Goal: Task Accomplishment & Management: Use online tool/utility

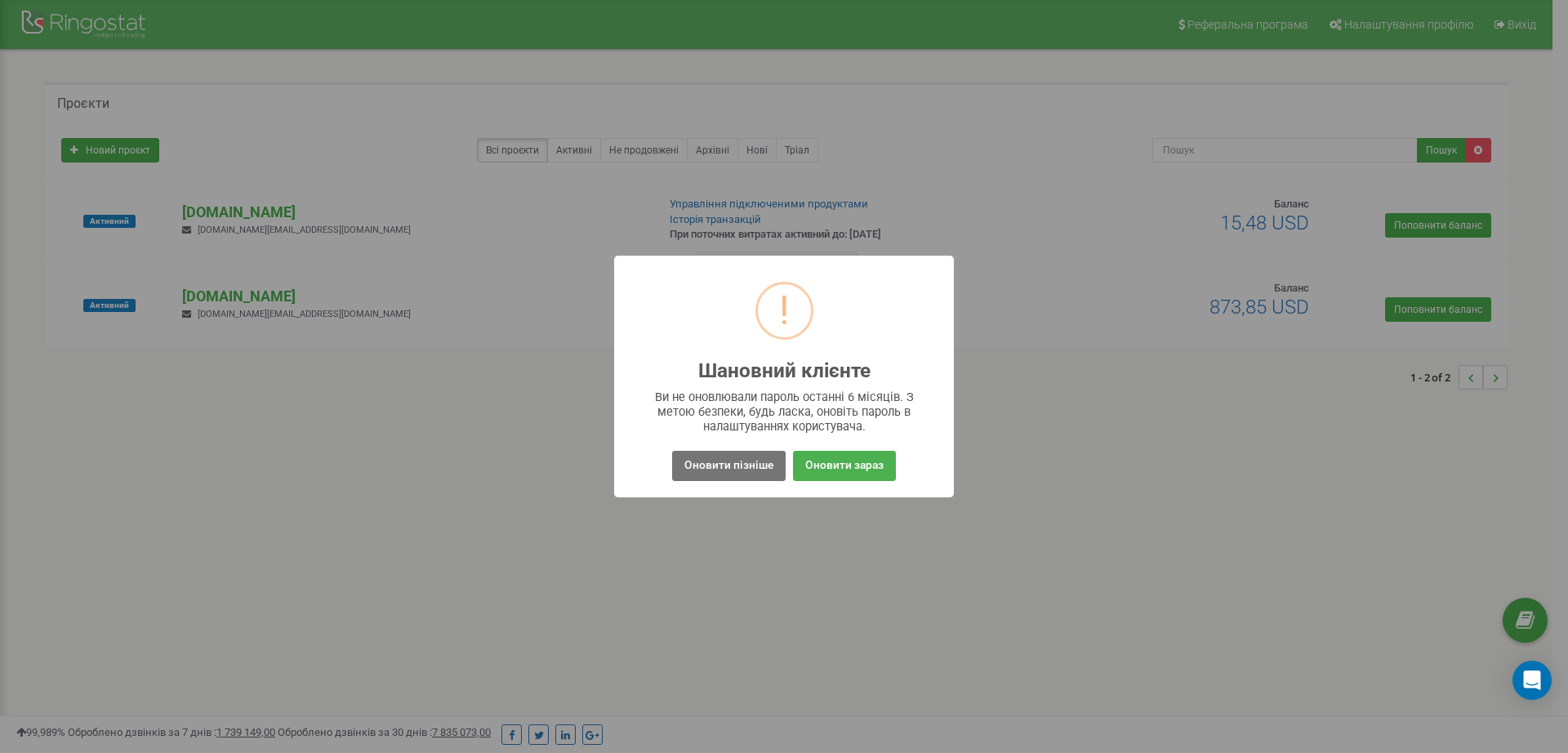
click at [134, 392] on div "! Шановний клієнте × Ви не оновлювали пароль останні 6 місяців. З метою безпеки…" at bounding box center [784, 376] width 1568 height 753
click at [734, 473] on button "Оновити пізніше" at bounding box center [729, 465] width 113 height 30
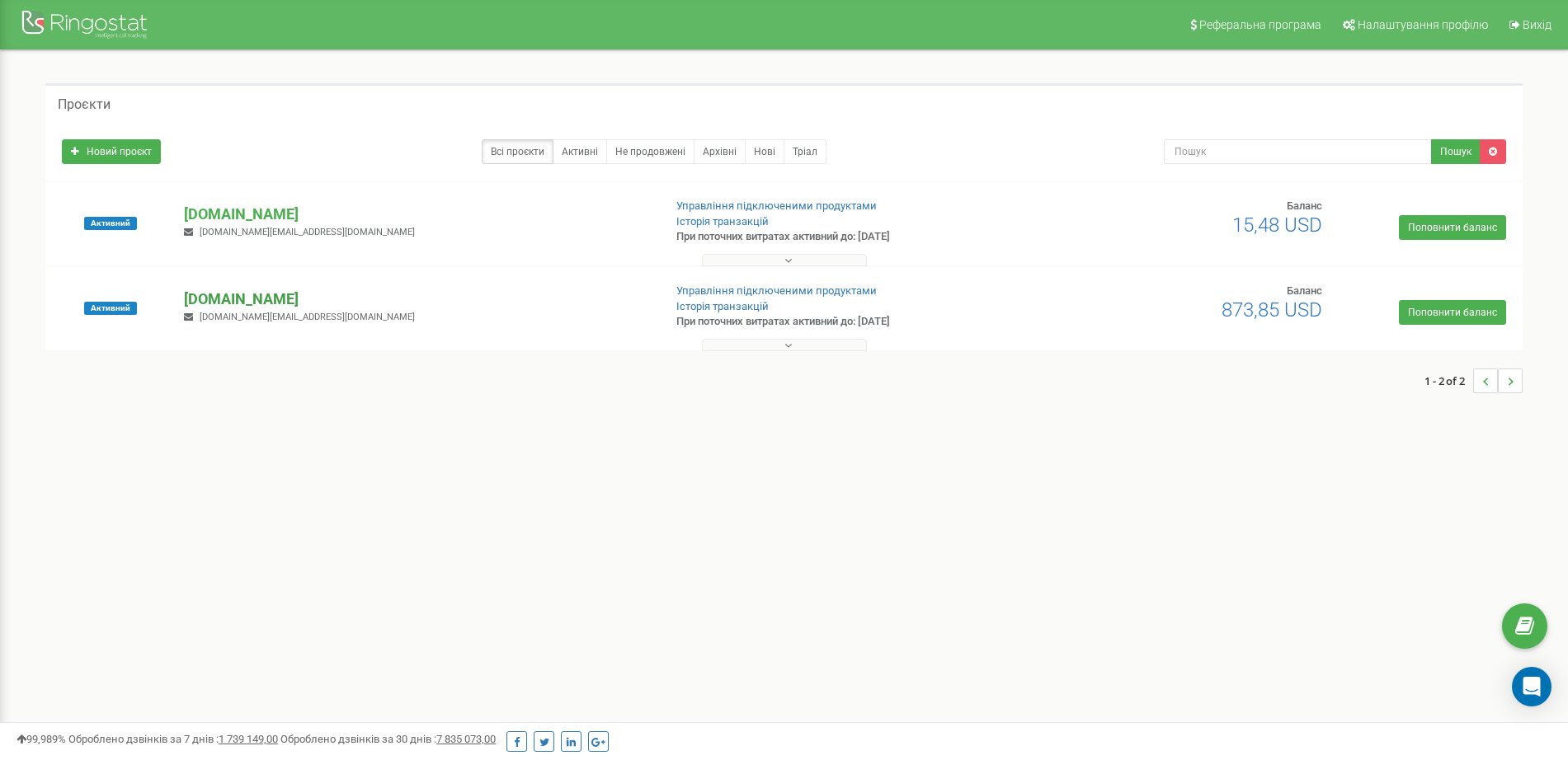
click at [247, 300] on p "[DOMAIN_NAME]" at bounding box center [416, 299] width 465 height 22
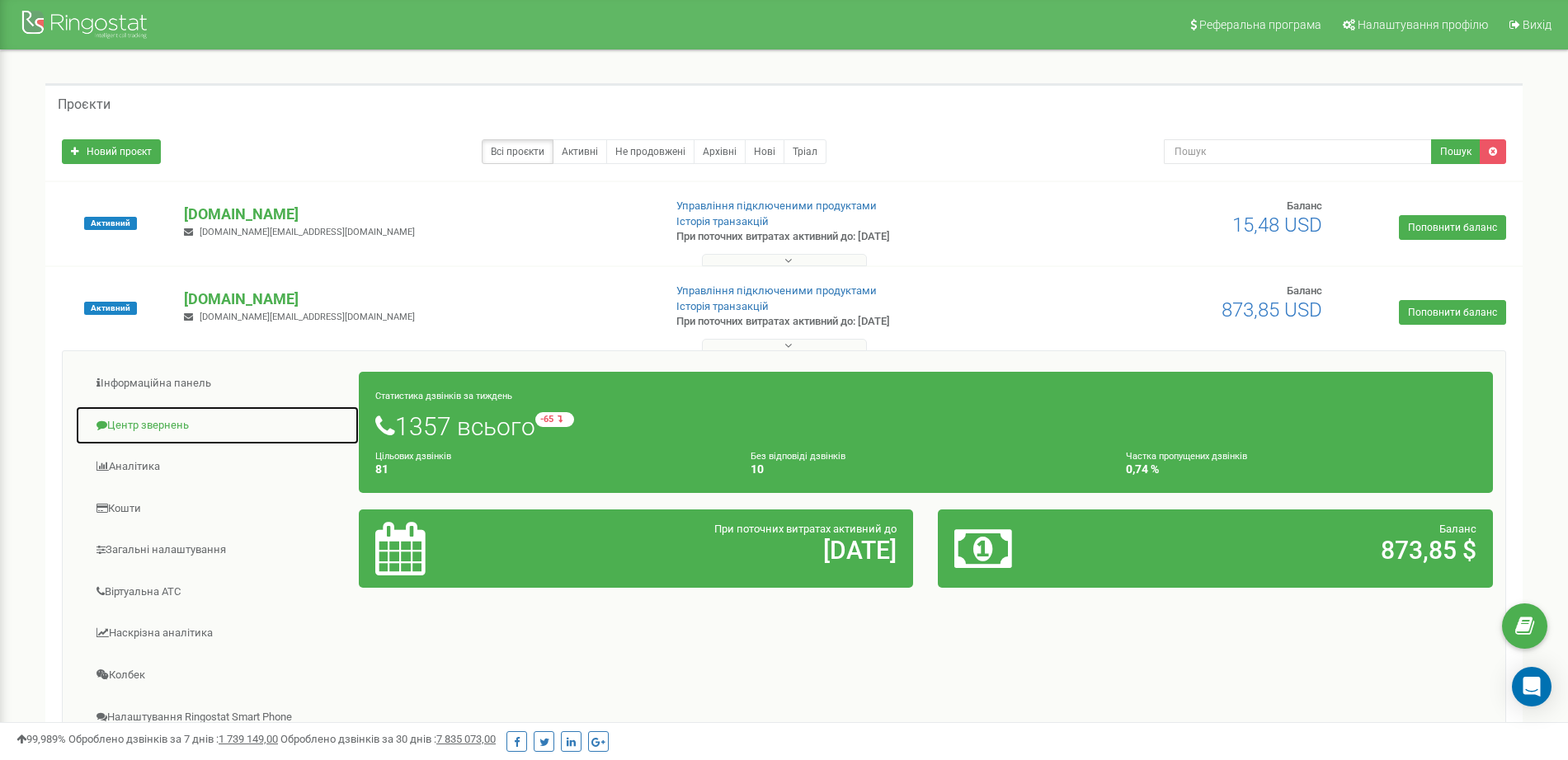
click at [178, 424] on link "Центр звернень" at bounding box center [217, 425] width 284 height 40
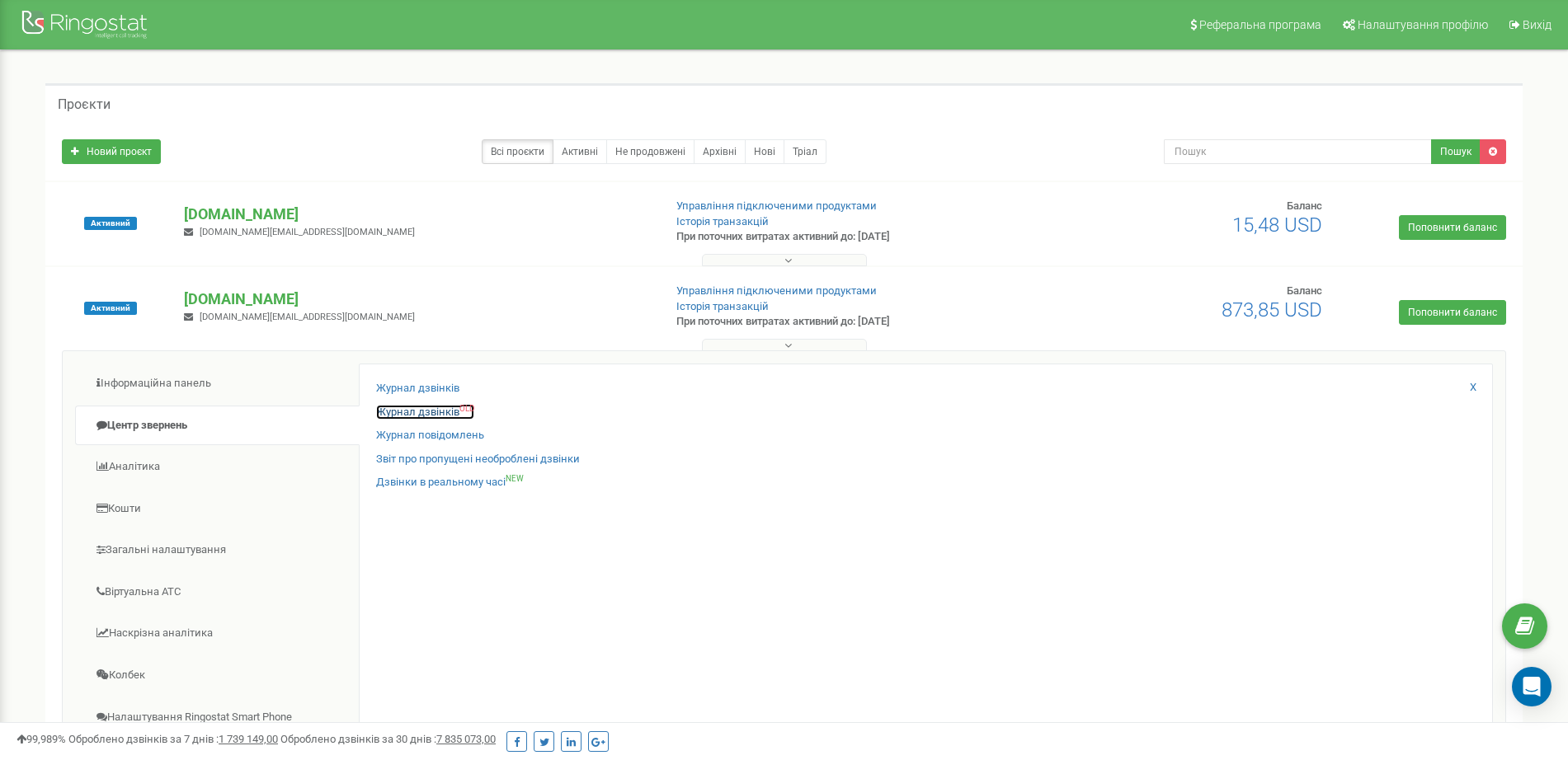
click at [443, 408] on link "Журнал дзвінків OLD" at bounding box center [425, 413] width 98 height 16
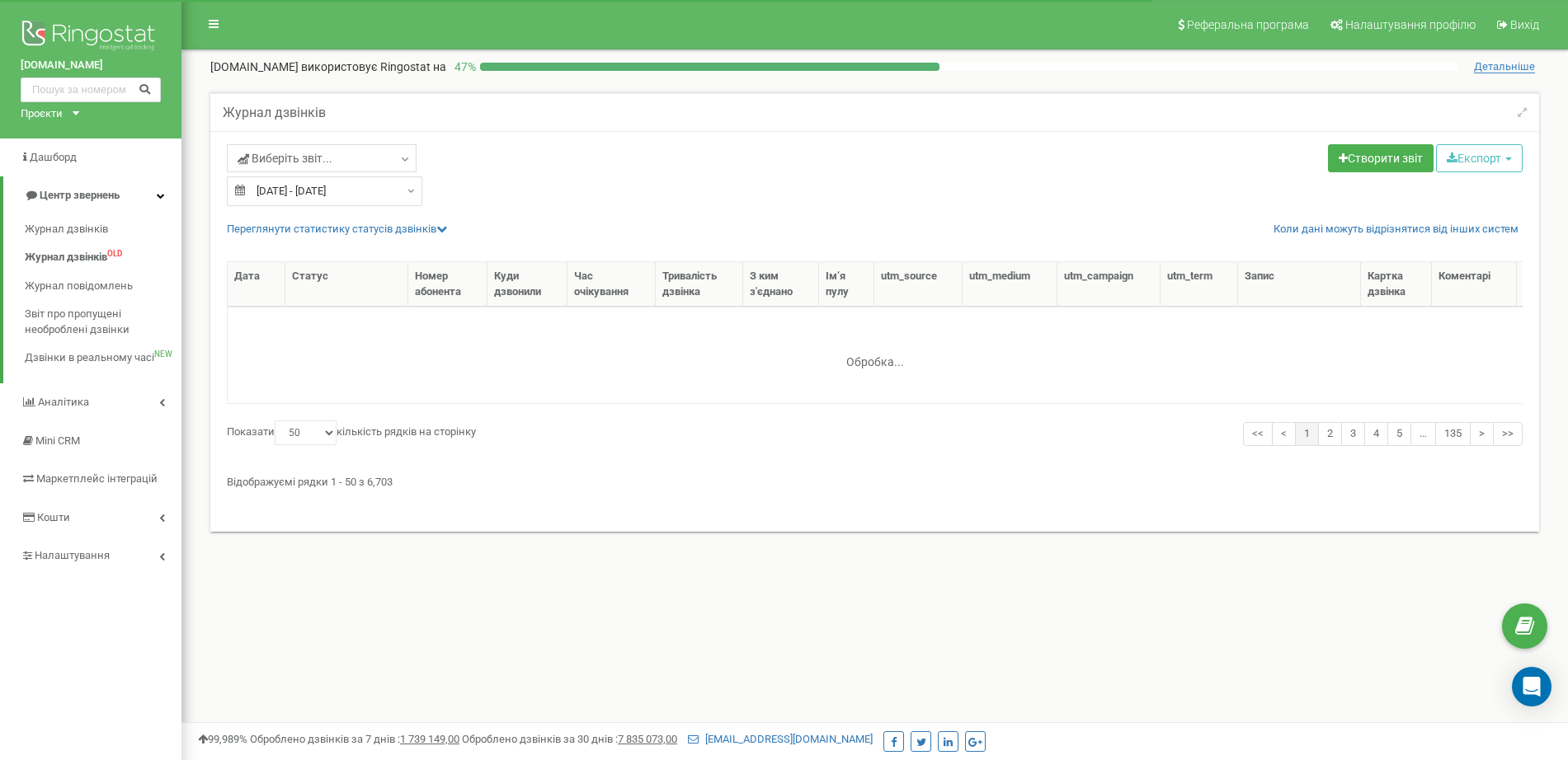
select select "50"
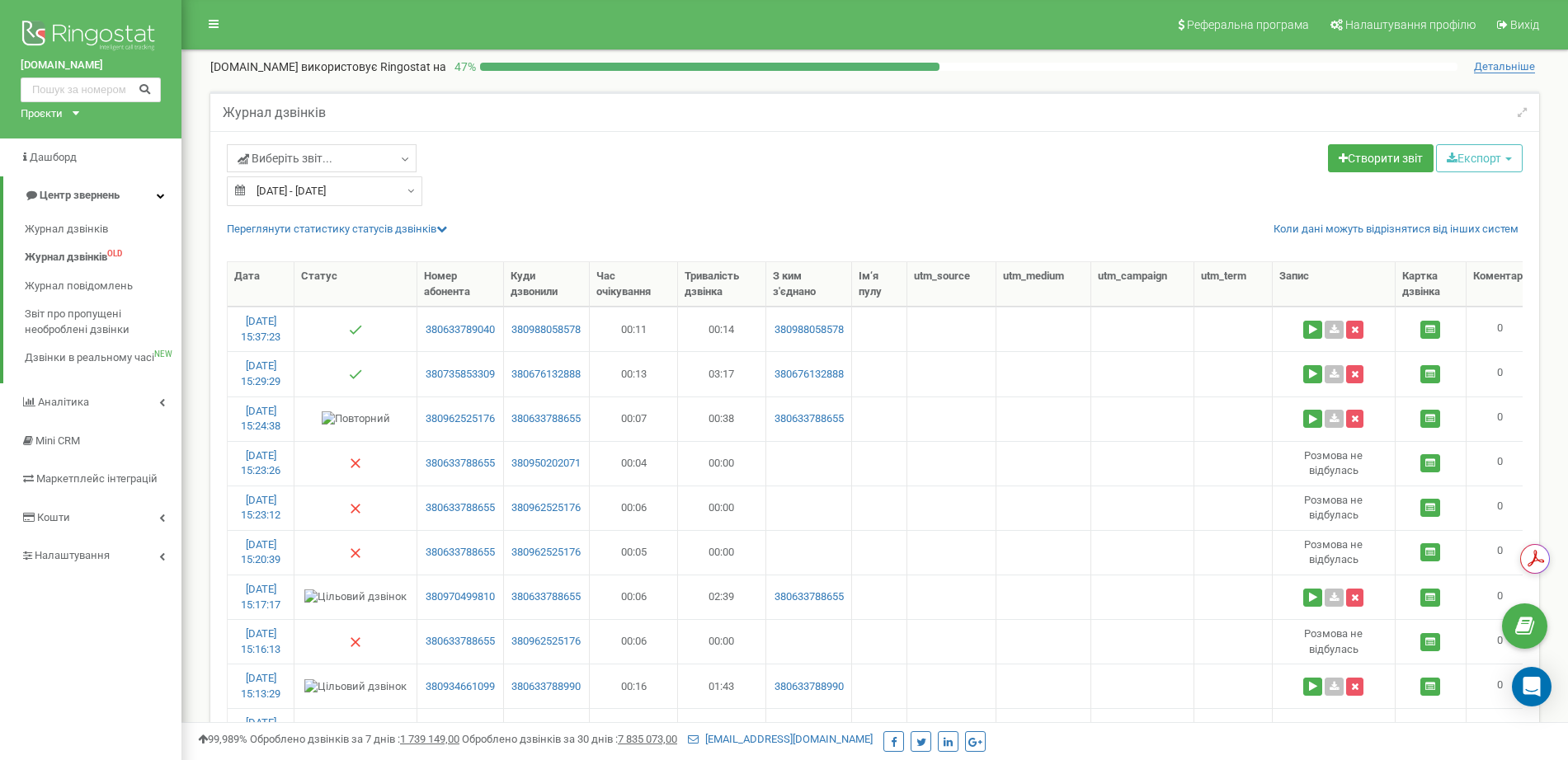
click at [118, 193] on span "Центр звернень" at bounding box center [79, 194] width 80 height 13
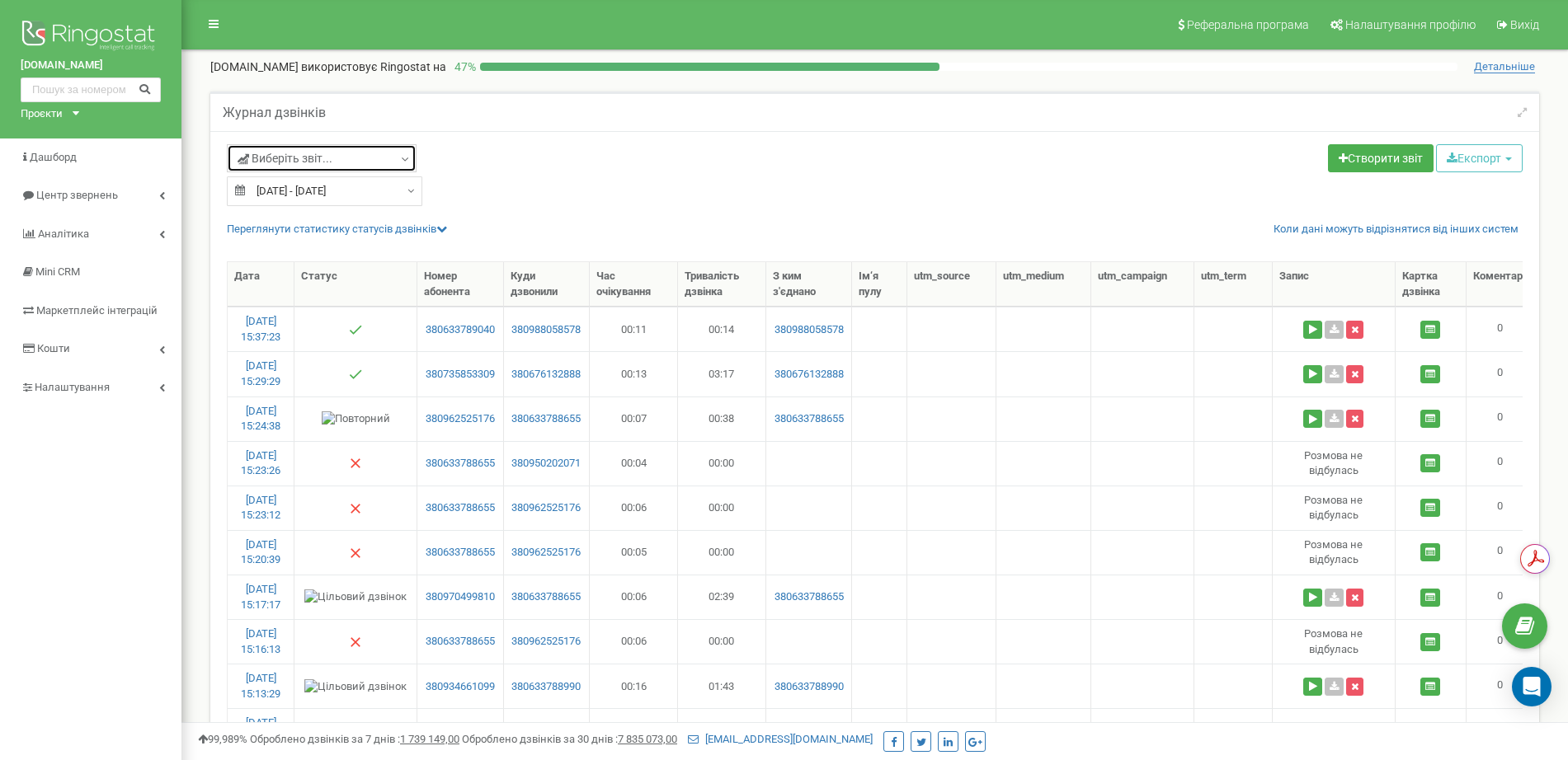
click at [274, 156] on span "Виберіть звіт..." at bounding box center [285, 158] width 95 height 17
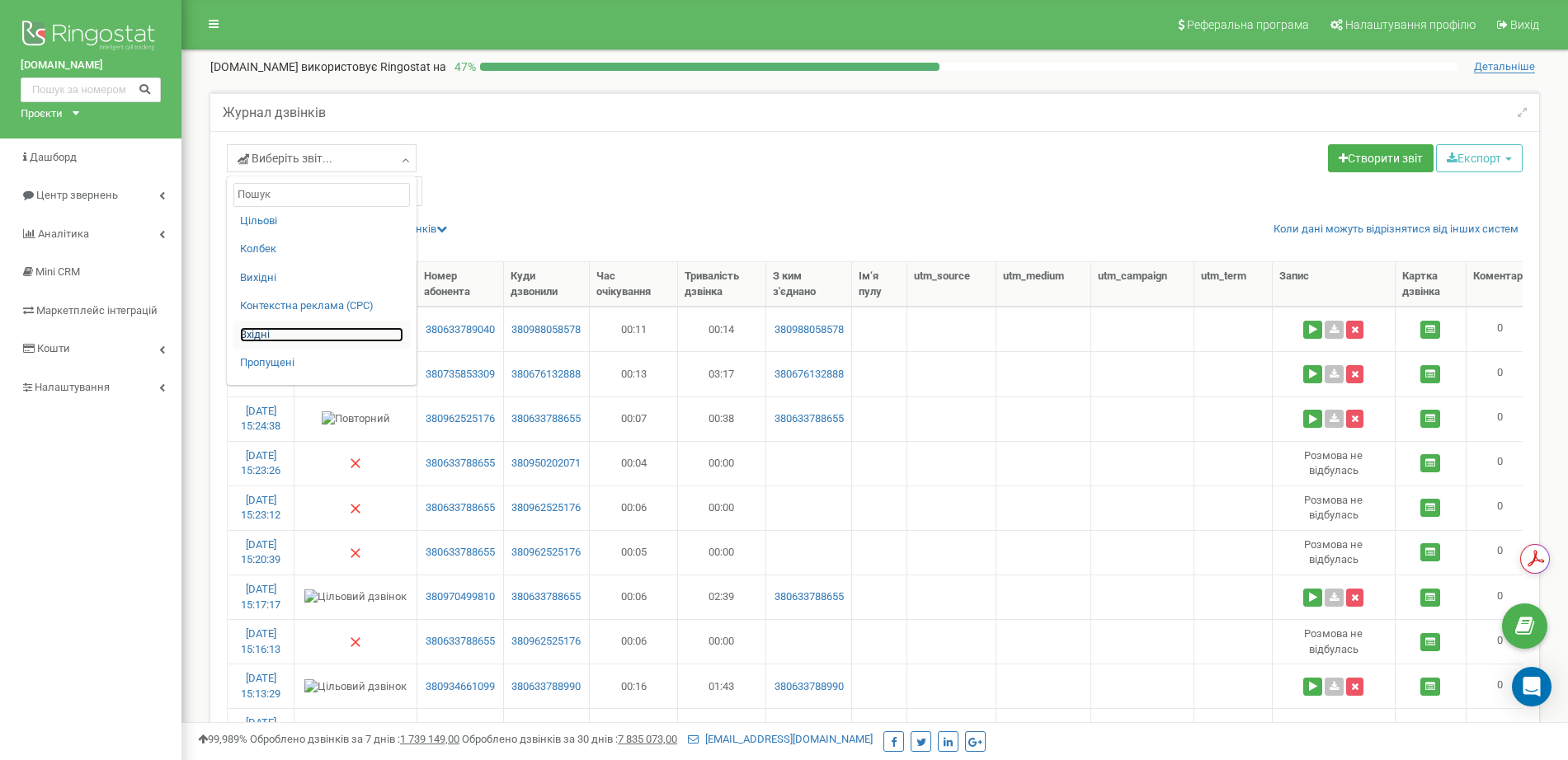
click at [264, 334] on link "Вхідні" at bounding box center [321, 336] width 163 height 16
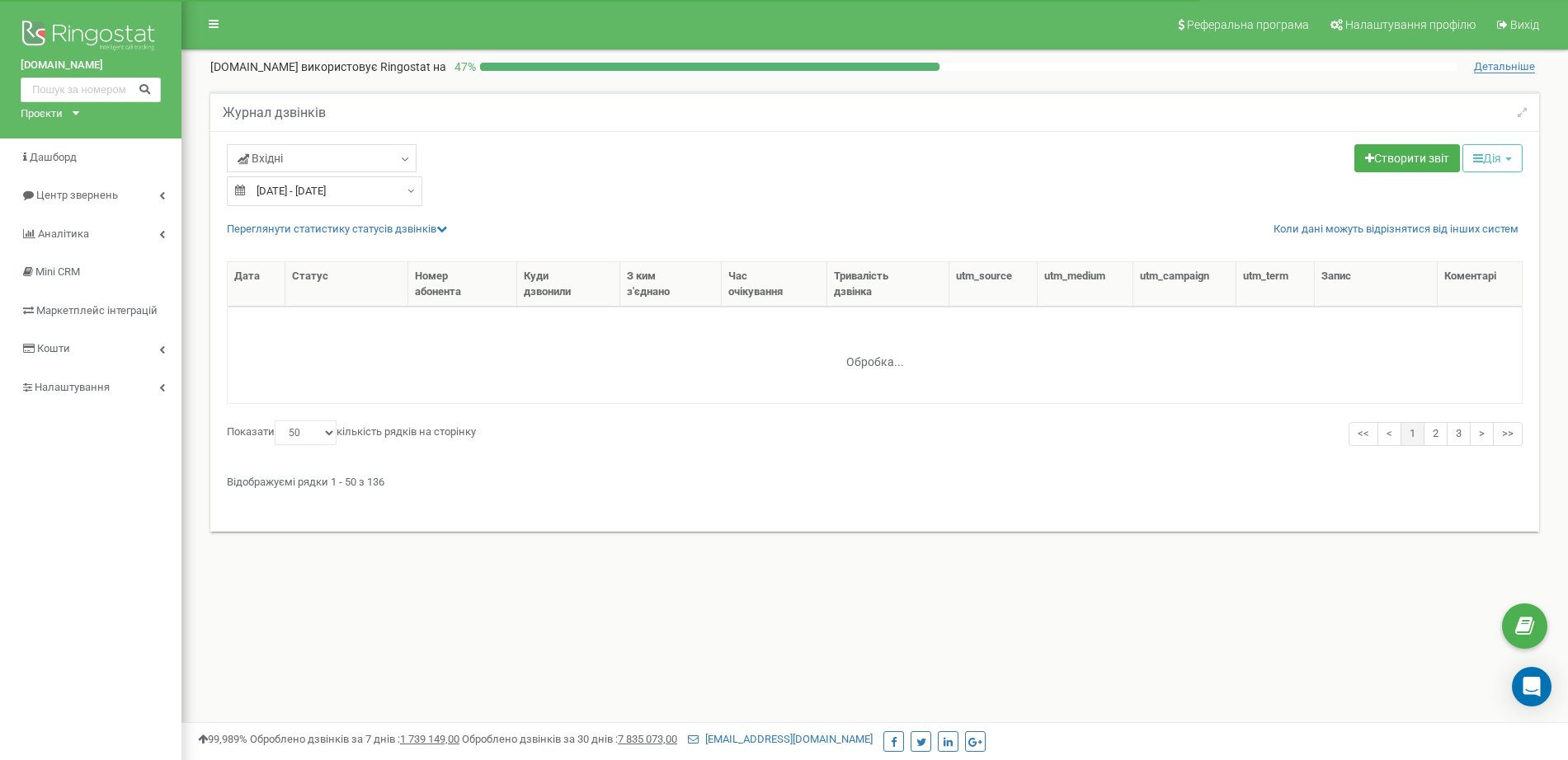
select select "50"
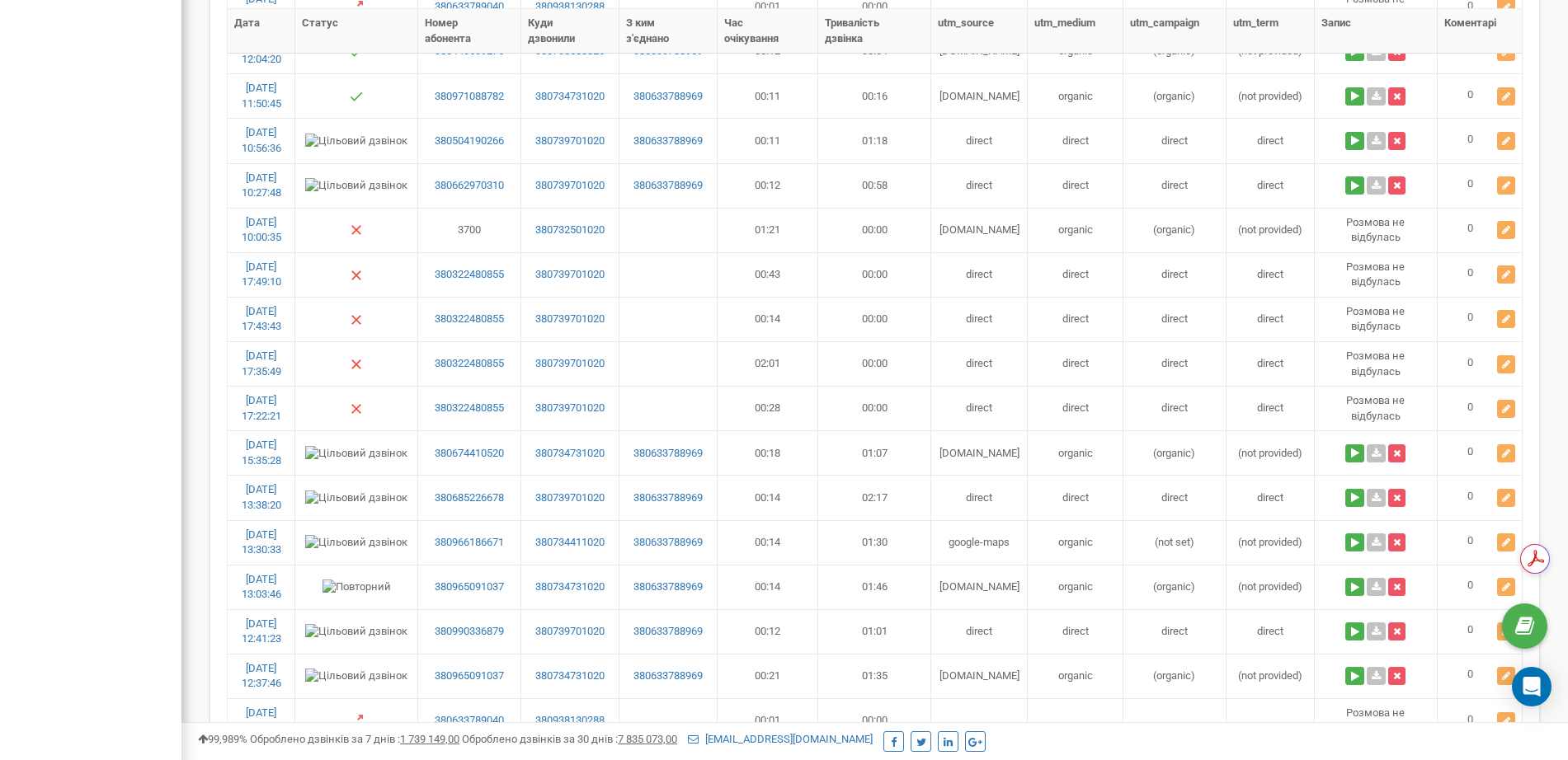
drag, startPoint x: 106, startPoint y: 282, endPoint x: 126, endPoint y: 278, distance: 20.4
click at [106, 282] on div "mayak.kiev.ua Проєкти mayak.kiev.ua majak.zp.ua Дашборд Центр звернень Аналiтик…" at bounding box center [91, 733] width 182 height 2704
click at [161, 191] on div "mayak.kiev.ua Проєкти mayak.kiev.ua majak.zp.ua Дашборд Центр звернень Аналiтик…" at bounding box center [91, 733] width 182 height 2704
